Goal: Transaction & Acquisition: Book appointment/travel/reservation

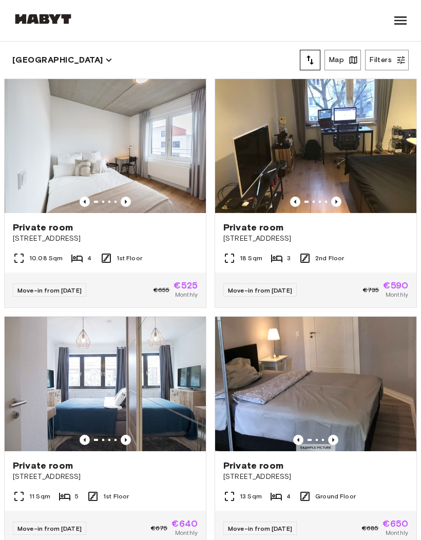
click at [39, 14] on img at bounding box center [43, 19] width 62 height 10
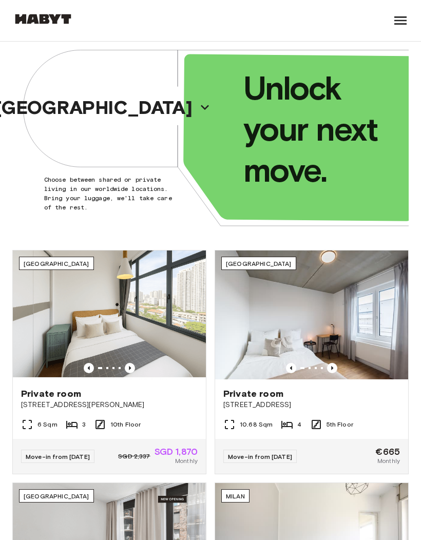
click at [93, 108] on p "[GEOGRAPHIC_DATA]" at bounding box center [93, 108] width 197 height 22
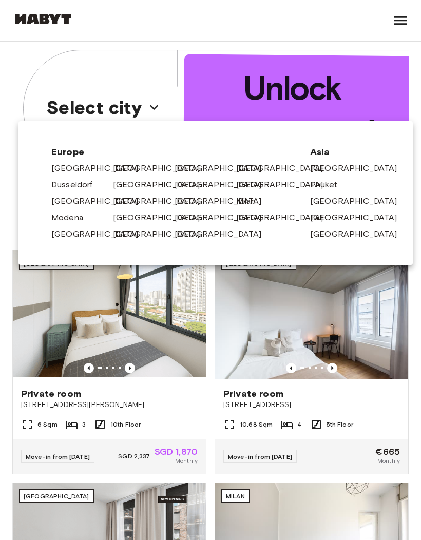
click at [123, 181] on link "[GEOGRAPHIC_DATA]" at bounding box center [162, 185] width 98 height 12
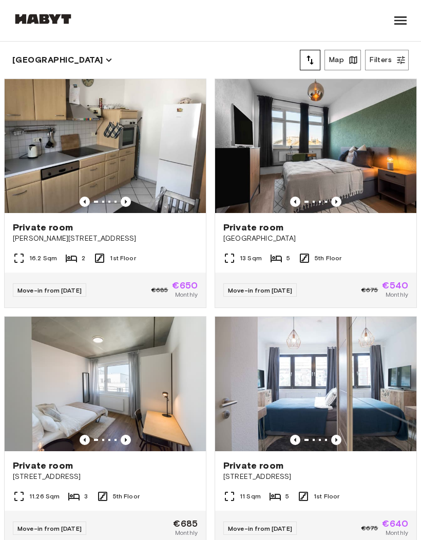
scroll to position [-1, 0]
click at [308, 59] on icon "tune" at bounding box center [310, 60] width 12 height 12
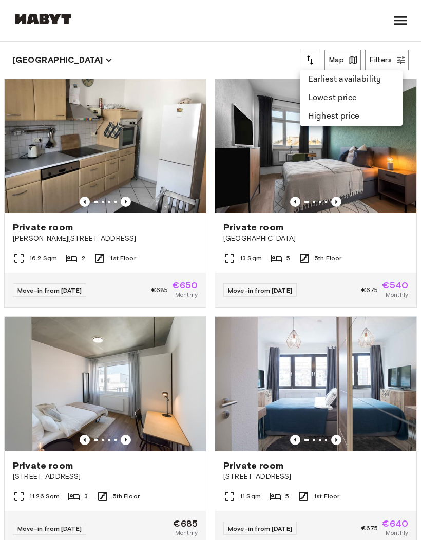
scroll to position [0, 0]
click at [336, 97] on li "Lowest price" at bounding box center [351, 98] width 103 height 18
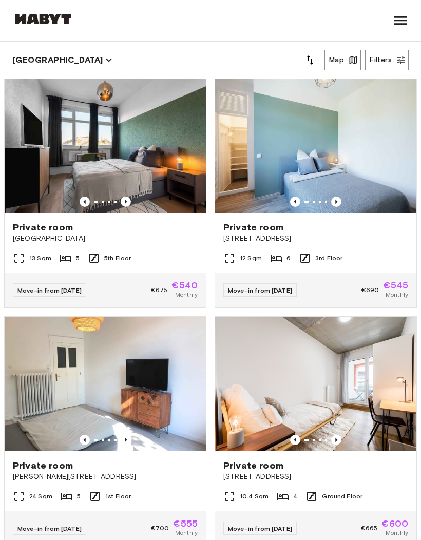
click at [164, 171] on img at bounding box center [105, 146] width 201 height 134
click at [374, 154] on img at bounding box center [315, 146] width 201 height 134
click at [103, 60] on icon "button" at bounding box center [108, 59] width 11 height 11
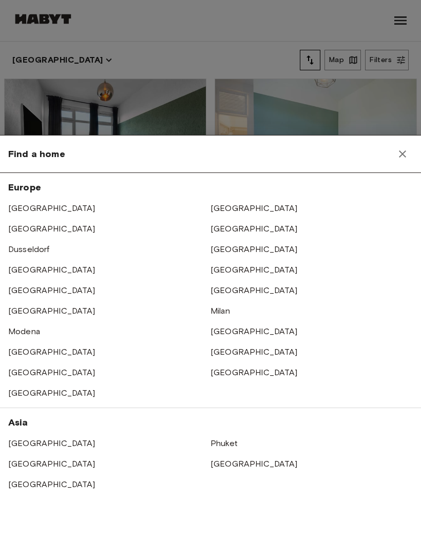
click at [339, 84] on div at bounding box center [210, 270] width 421 height 540
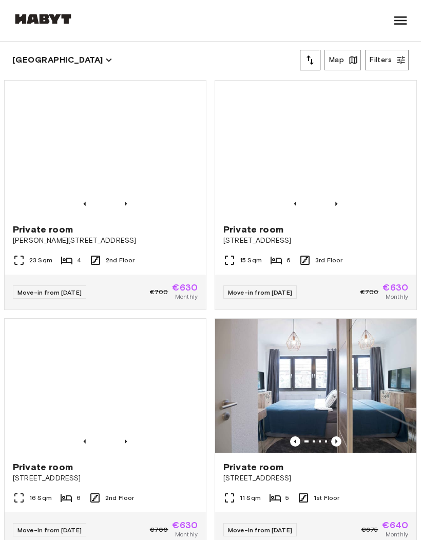
scroll to position [1161, 0]
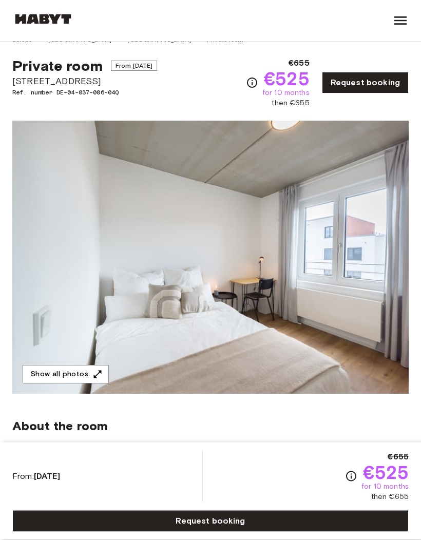
scroll to position [14, 0]
click at [137, 57] on div "Private room From Oct 4 2025" at bounding box center [84, 65] width 145 height 17
click at [74, 86] on span "Gref-Völsing-Straße 15" at bounding box center [84, 80] width 145 height 13
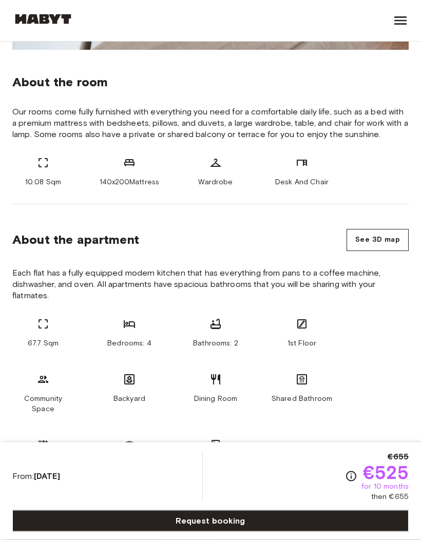
scroll to position [359, 0]
click at [243, 532] on link "Request booking" at bounding box center [210, 522] width 397 height 22
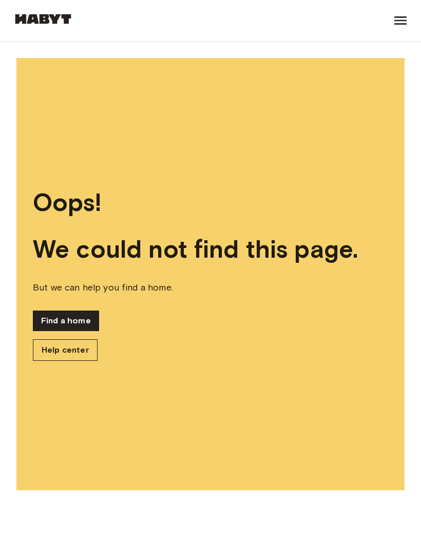
click at [36, 23] on img at bounding box center [43, 19] width 62 height 10
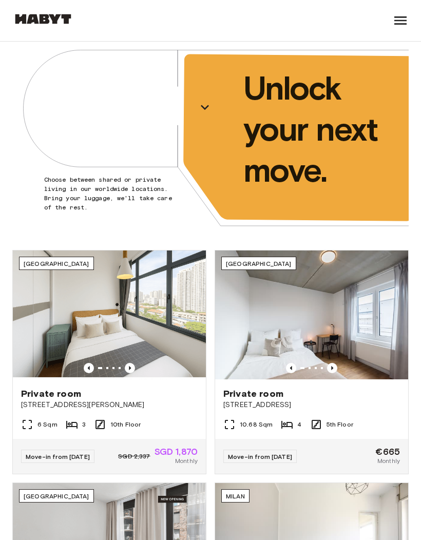
click at [74, 115] on p "[GEOGRAPHIC_DATA]" at bounding box center [93, 108] width 197 height 22
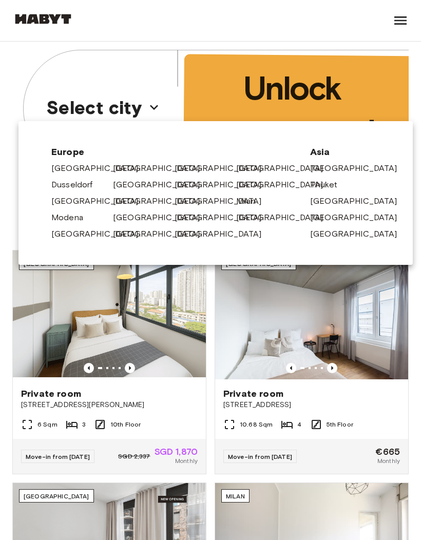
click at [350, 350] on div at bounding box center [210, 270] width 421 height 540
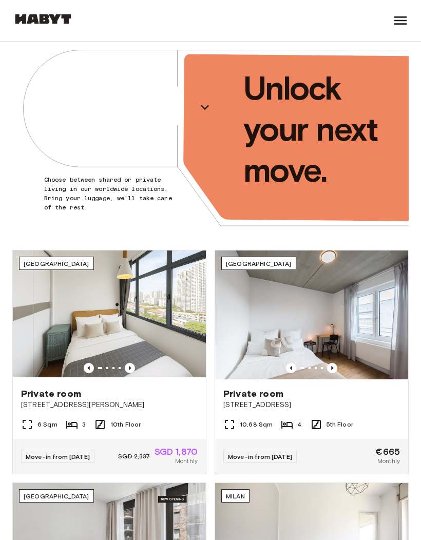
click at [392, 20] on icon at bounding box center [400, 20] width 16 height 16
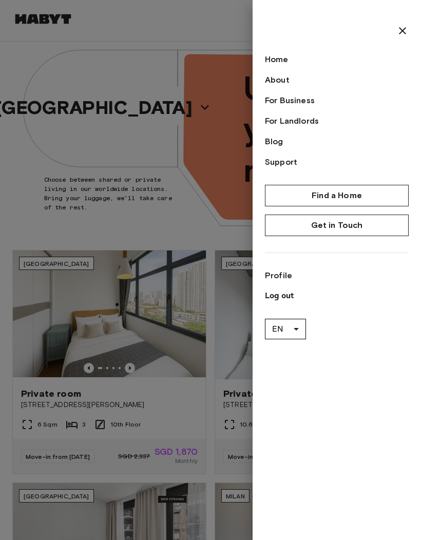
click at [276, 270] on link "Profile" at bounding box center [337, 276] width 144 height 12
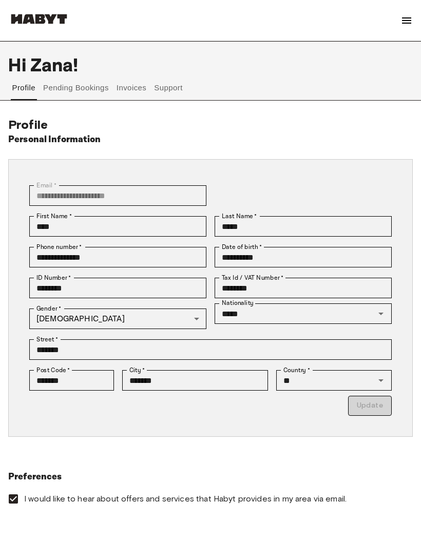
click at [70, 92] on button "Pending Bookings" at bounding box center [76, 88] width 68 height 25
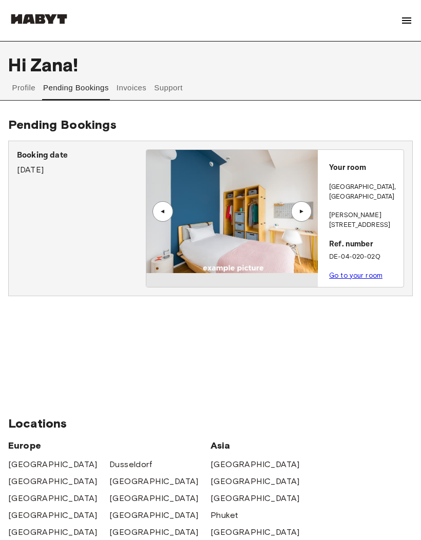
click at [356, 272] on link "Go to your room" at bounding box center [355, 276] width 53 height 8
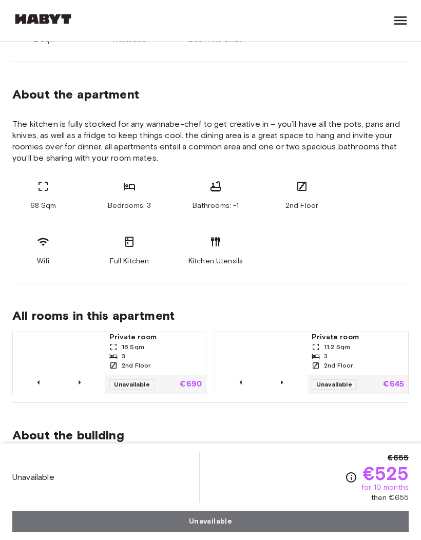
scroll to position [591, 0]
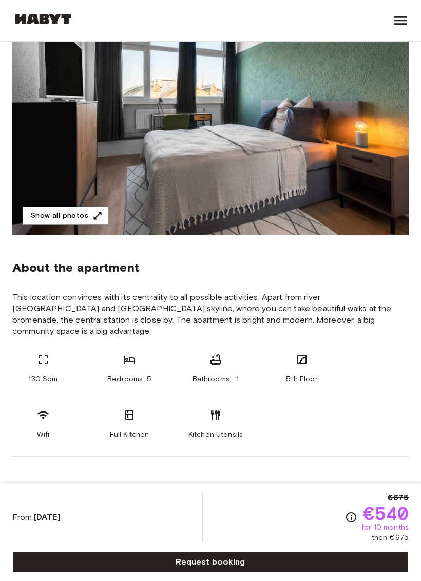
scroll to position [171, 0]
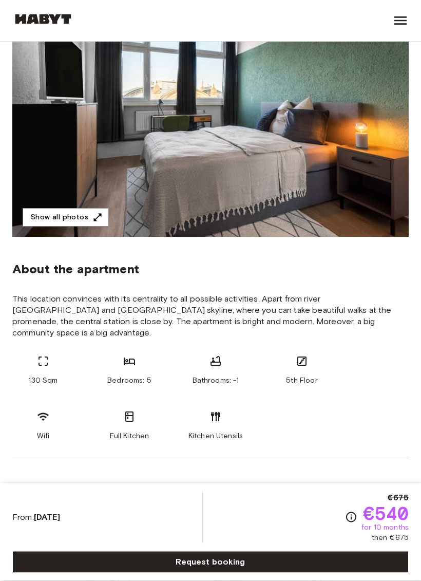
click at [288, 138] on img at bounding box center [210, 100] width 397 height 273
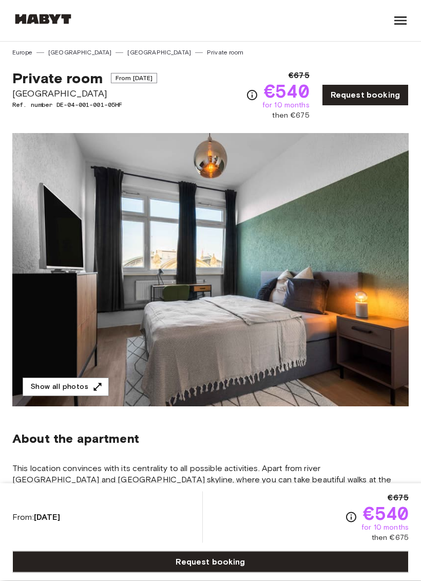
scroll to position [0, 0]
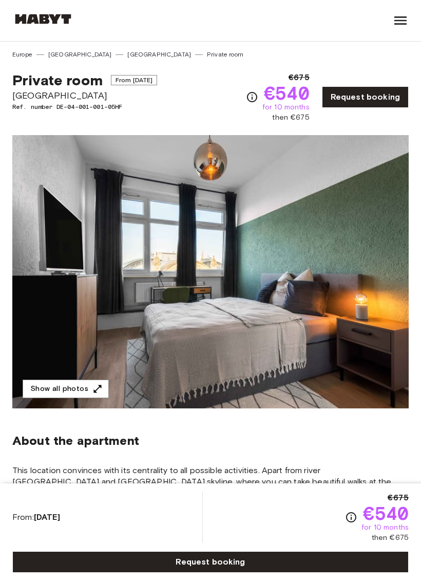
click at [198, 235] on img at bounding box center [210, 271] width 397 height 273
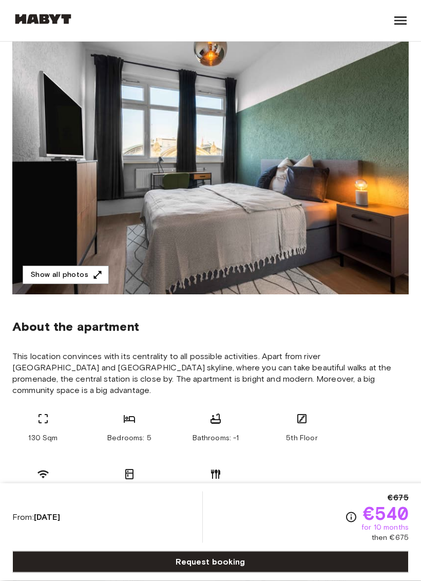
scroll to position [112, 0]
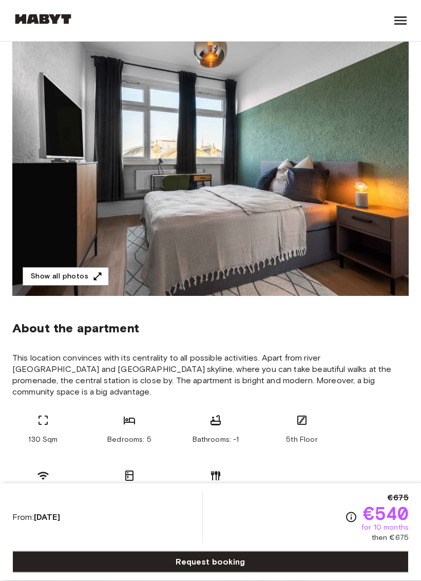
click at [251, 168] on img at bounding box center [210, 159] width 397 height 273
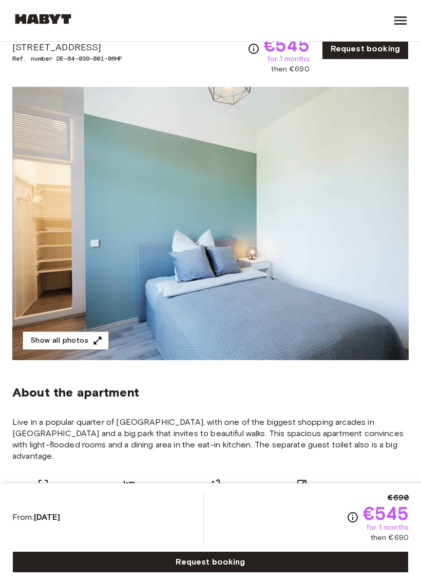
scroll to position [37, 0]
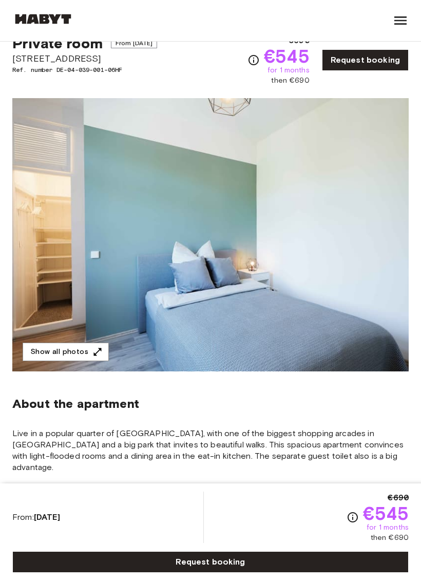
click at [332, 249] on img at bounding box center [210, 234] width 397 height 273
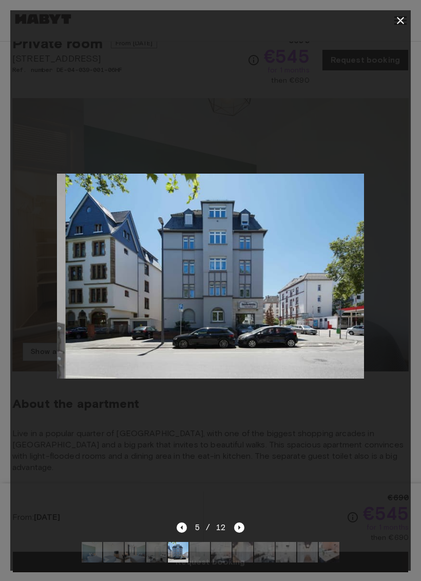
click at [390, 28] on div at bounding box center [210, 20] width 401 height 21
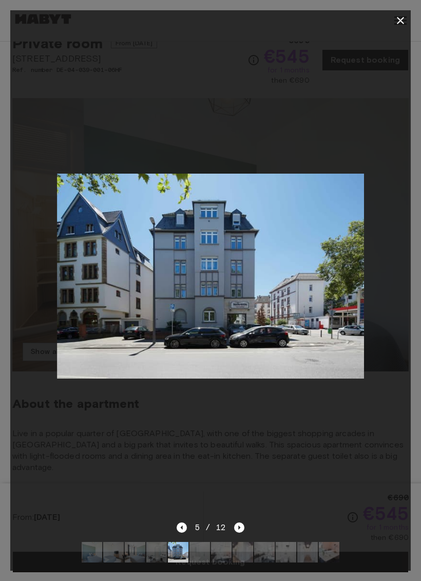
click at [400, 18] on icon "button" at bounding box center [400, 20] width 12 height 12
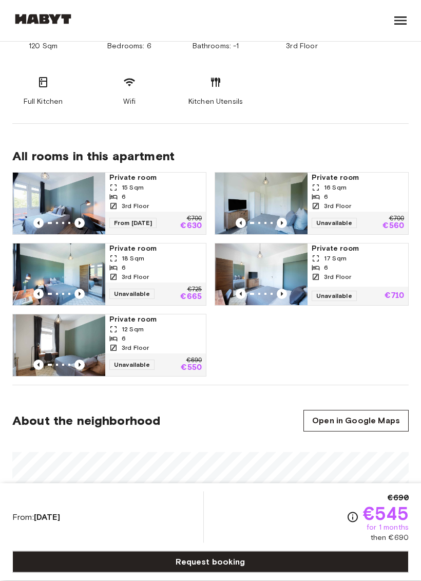
scroll to position [506, 0]
